Goal: Navigation & Orientation: Find specific page/section

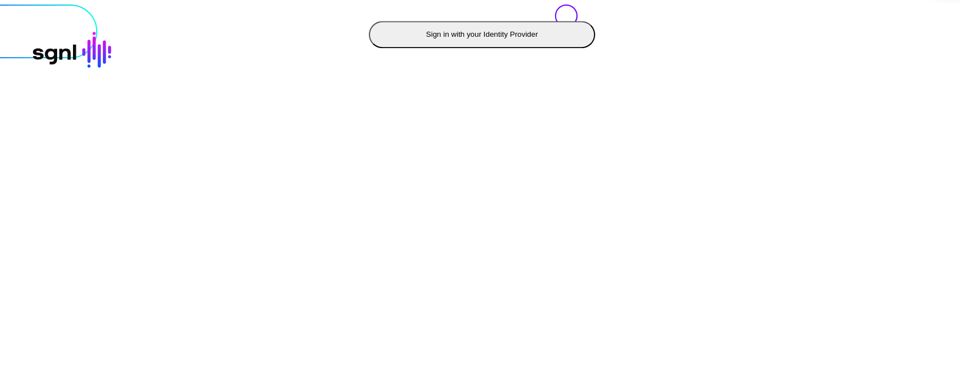
click at [369, 48] on button "Sign in with your Identity Provider" at bounding box center [482, 34] width 226 height 27
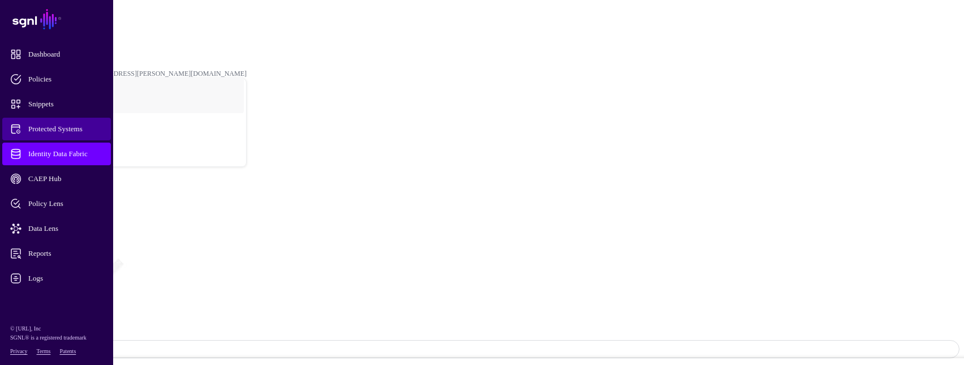
click at [68, 139] on link "Protected Systems" at bounding box center [56, 129] width 109 height 23
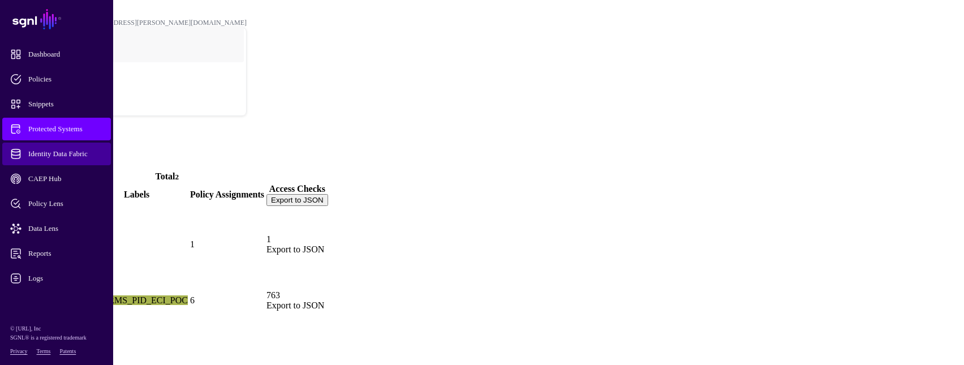
click at [63, 149] on span "Identity Data Fabric" at bounding box center [65, 153] width 111 height 11
